Goal: Task Accomplishment & Management: Use online tool/utility

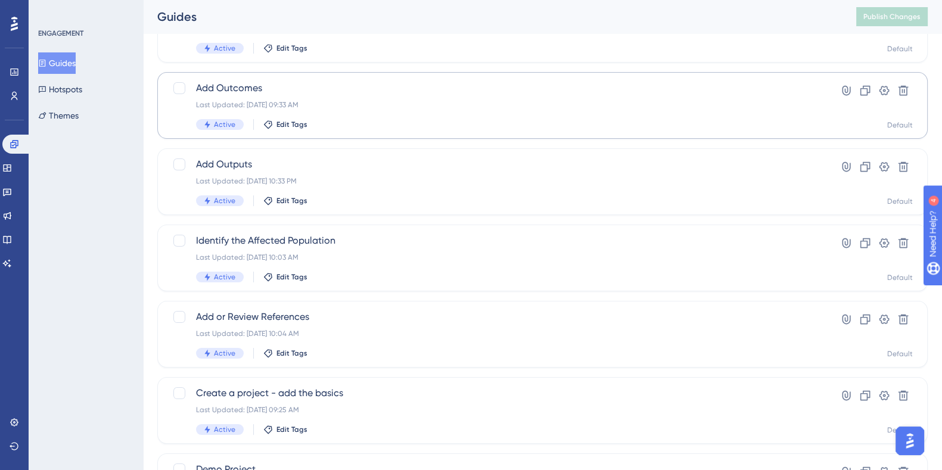
scroll to position [223, 0]
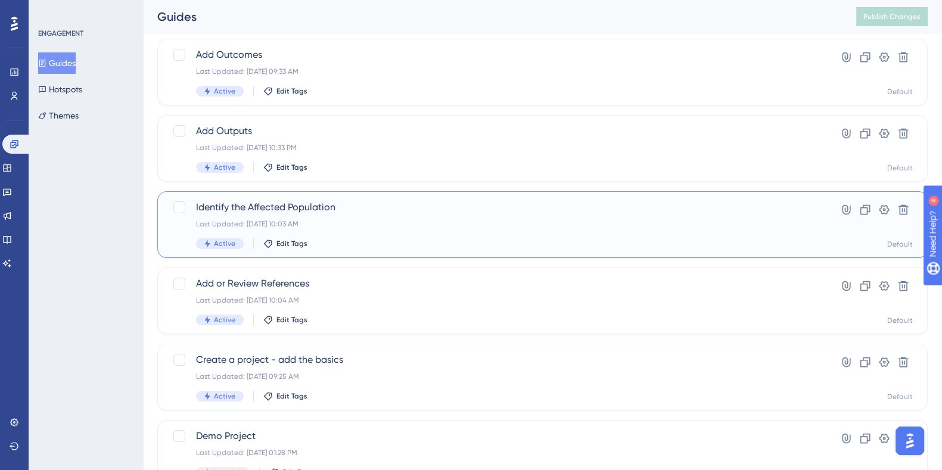
click at [289, 208] on span "Identify the Affected Population" at bounding box center [495, 207] width 598 height 14
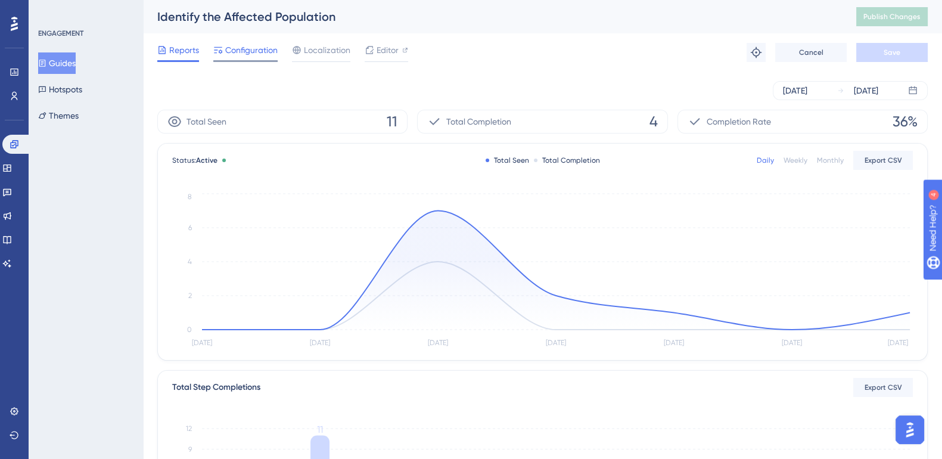
click at [254, 49] on span "Configuration" at bounding box center [251, 50] width 52 height 14
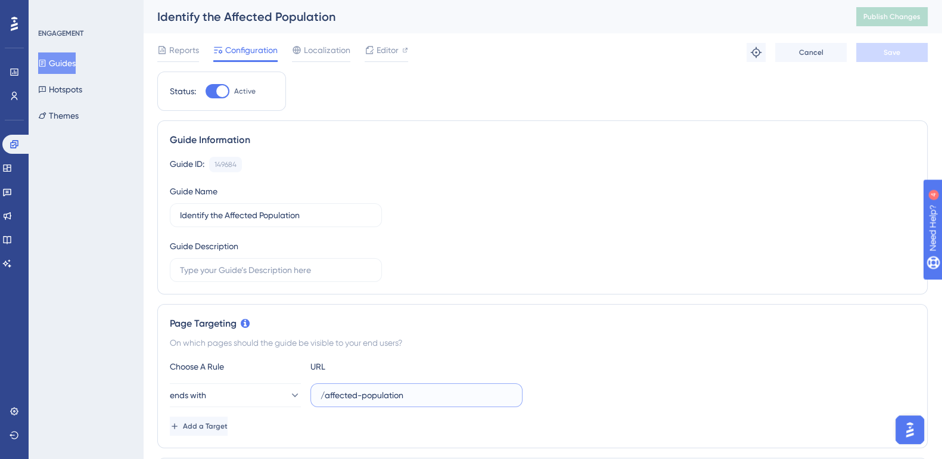
drag, startPoint x: 415, startPoint y: 394, endPoint x: 361, endPoint y: 397, distance: 53.7
click at [361, 397] on input "/affected-population" at bounding box center [417, 394] width 192 height 13
type input "/affected-stakeholders"
click at [887, 52] on span "Save" at bounding box center [891, 53] width 17 height 10
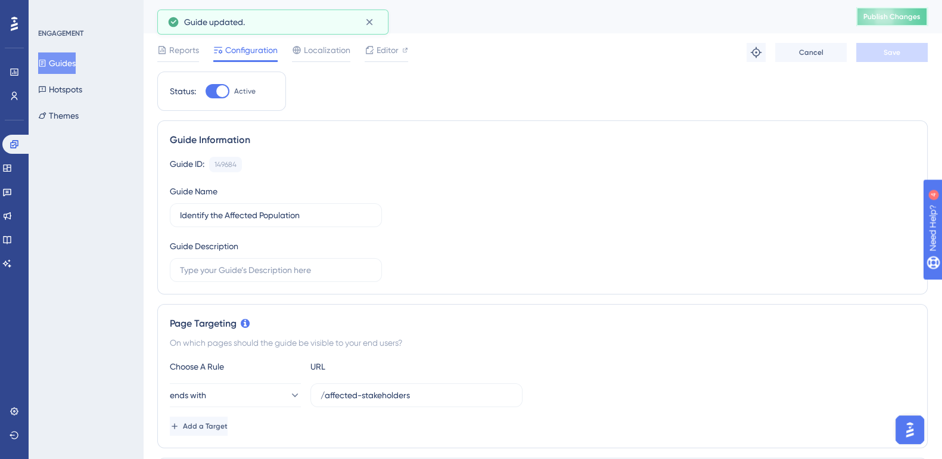
click at [895, 22] on button "Publish Changes" at bounding box center [891, 16] width 71 height 19
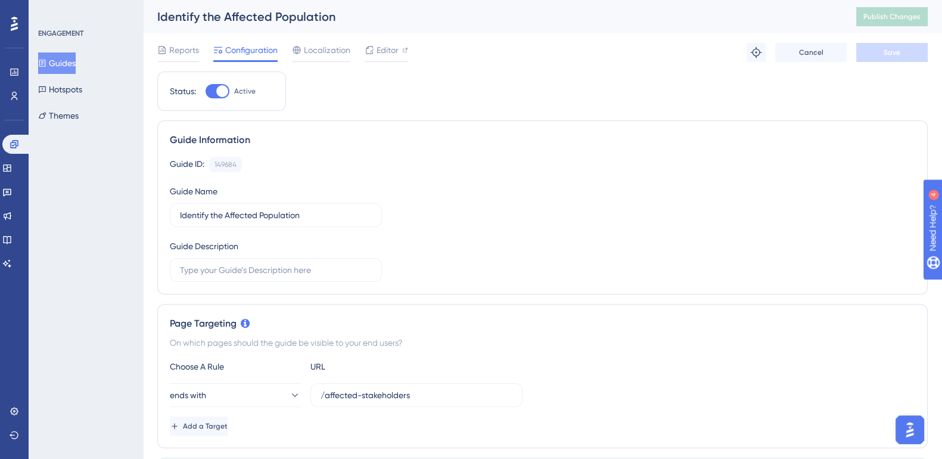
click at [64, 61] on button "Guides" at bounding box center [57, 62] width 38 height 21
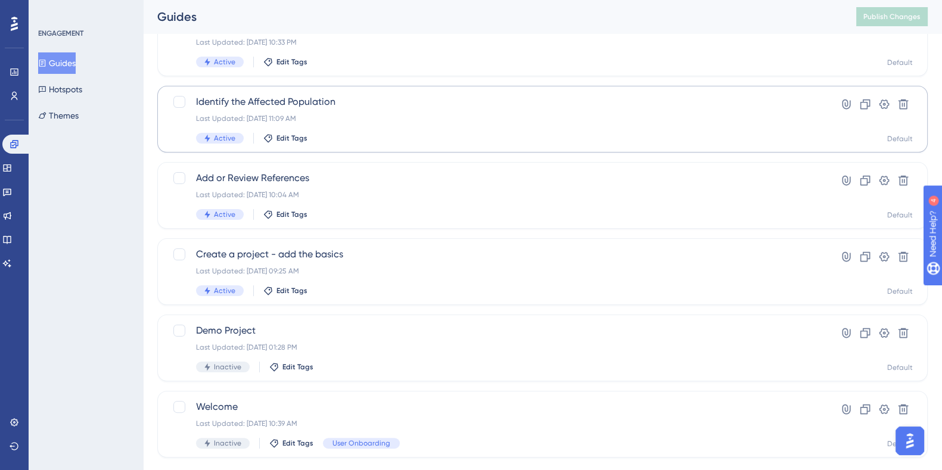
scroll to position [354, 0]
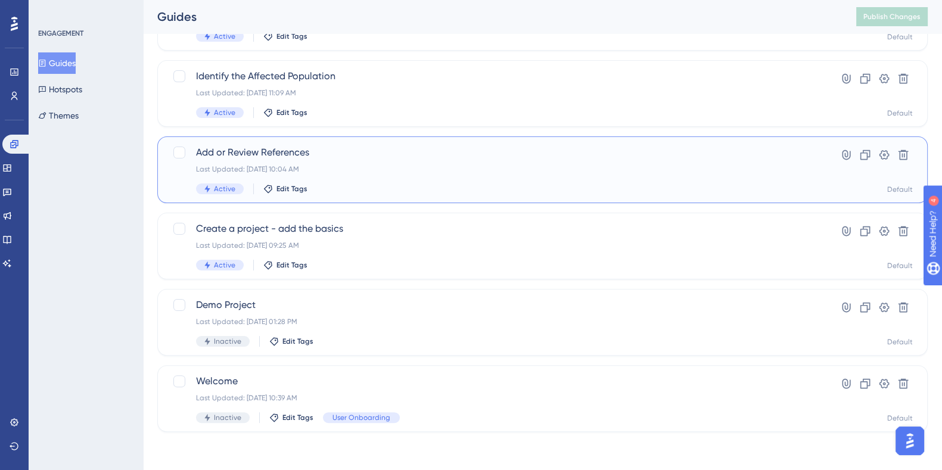
click at [271, 150] on span "Add or Review References" at bounding box center [495, 152] width 598 height 14
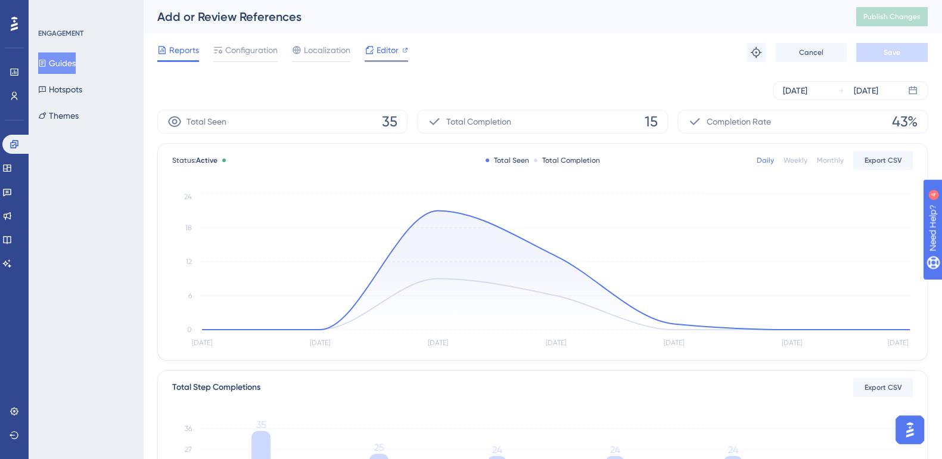
click at [395, 51] on span "Editor" at bounding box center [388, 50] width 22 height 14
